Goal: Obtain resource: Obtain resource

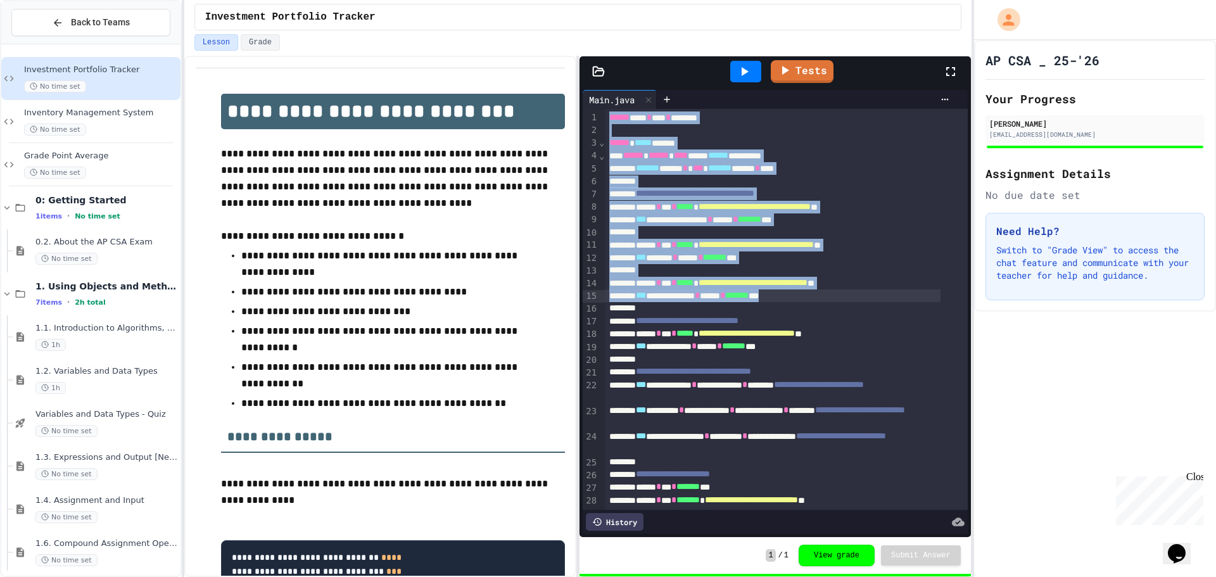
drag, startPoint x: 608, startPoint y: 117, endPoint x: 845, endPoint y: 298, distance: 298.3
click at [845, 298] on div "**********" at bounding box center [786, 557] width 362 height 897
copy div "**********"
click at [638, 280] on div "**********" at bounding box center [772, 283] width 335 height 13
